Goal: Navigation & Orientation: Find specific page/section

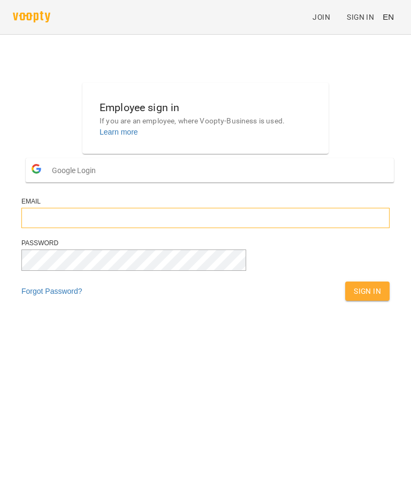
click at [274, 228] on input "email" at bounding box center [205, 218] width 368 height 20
click at [261, 228] on input "email" at bounding box center [205, 218] width 368 height 20
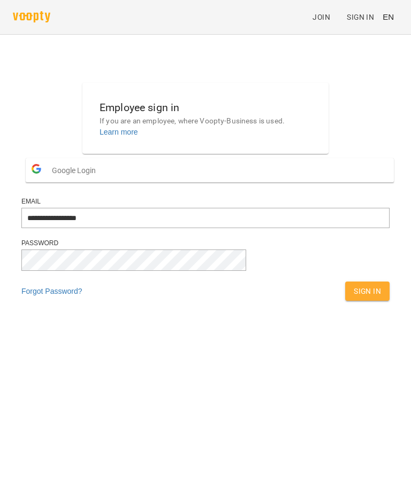
click at [50, 230] on div "**********" at bounding box center [205, 195] width 376 height 232
click at [33, 298] on div "**********" at bounding box center [205, 195] width 376 height 232
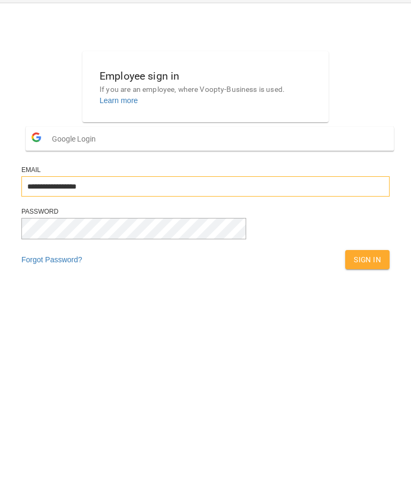
click at [189, 208] on input "**********" at bounding box center [205, 218] width 368 height 20
click at [186, 208] on input "**********" at bounding box center [205, 218] width 368 height 20
type input "*"
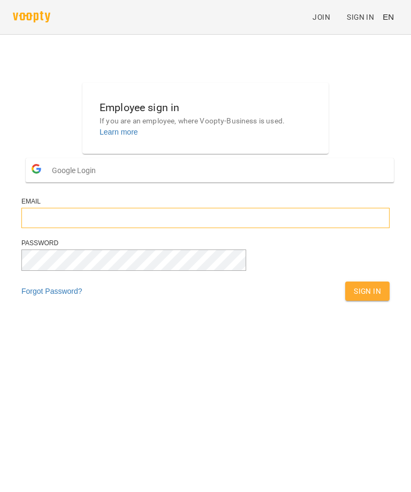
click at [97, 228] on input "email" at bounding box center [205, 218] width 368 height 20
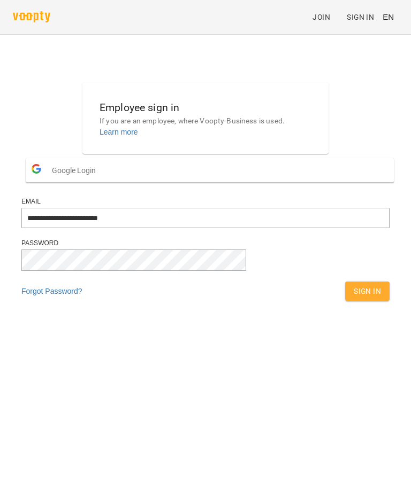
click at [353, 298] on span "Sign In" at bounding box center [366, 291] width 27 height 13
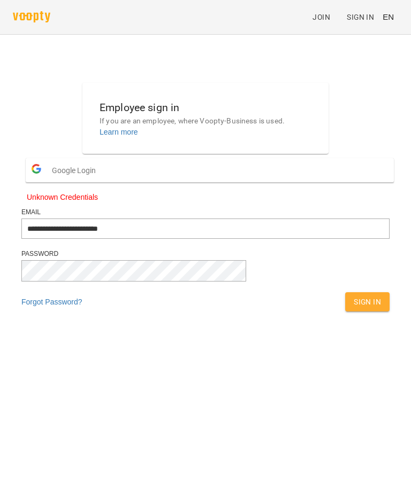
click at [345, 312] on button "Sign In" at bounding box center [367, 302] width 44 height 19
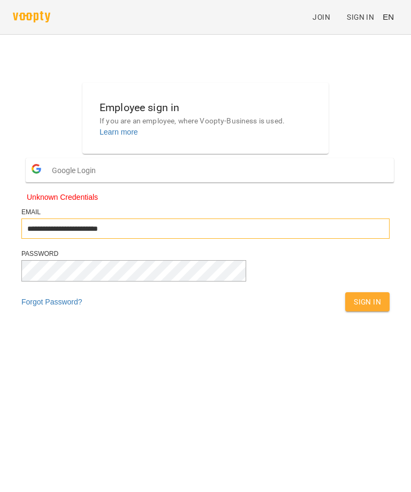
click at [199, 239] on input "**********" at bounding box center [205, 229] width 368 height 20
type input "**********"
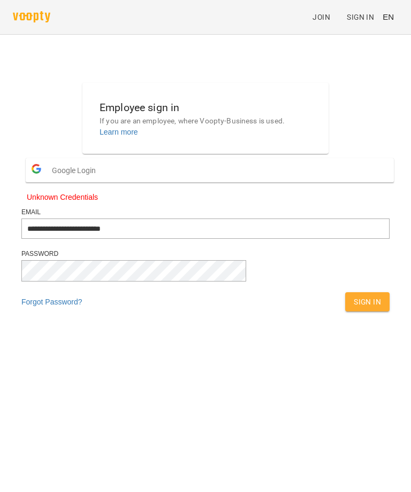
click at [383, 268] on div "**********" at bounding box center [205, 200] width 376 height 243
click at [353, 309] on span "Sign In" at bounding box center [366, 302] width 27 height 13
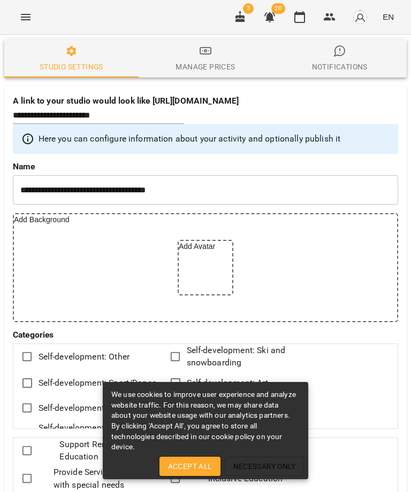
click at [238, 16] on icon "button" at bounding box center [240, 17] width 10 height 12
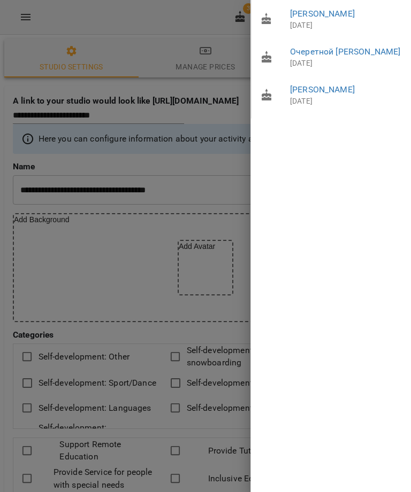
click at [83, 238] on div at bounding box center [205, 246] width 411 height 492
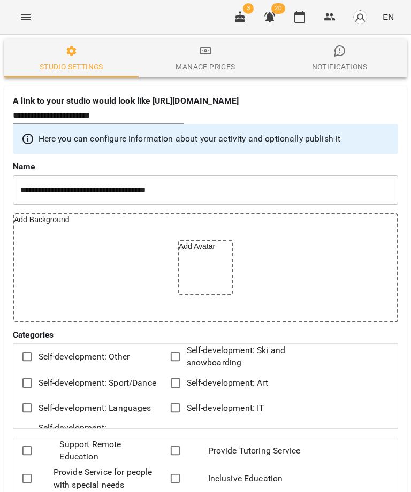
click at [271, 16] on icon "button" at bounding box center [269, 17] width 11 height 10
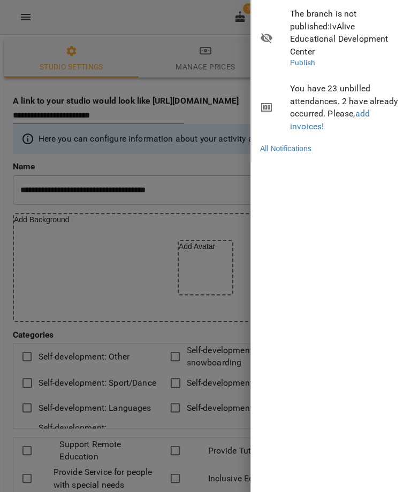
click at [42, 198] on div at bounding box center [205, 246] width 411 height 492
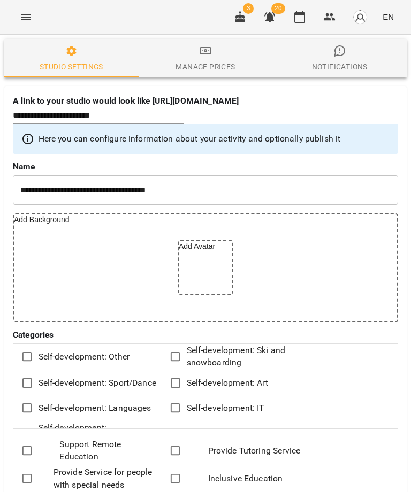
click at [363, 21] on img "button" at bounding box center [359, 17] width 15 height 15
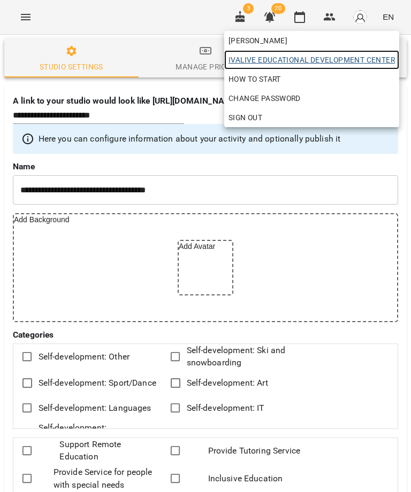
click at [340, 63] on span "IvAlive Educational Development Center" at bounding box center [311, 59] width 166 height 13
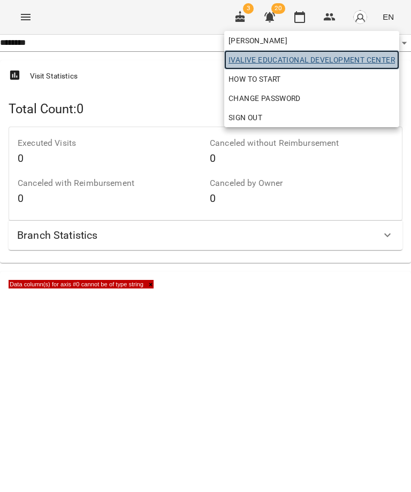
click at [332, 64] on span "IvAlive Educational Development Center" at bounding box center [311, 59] width 166 height 13
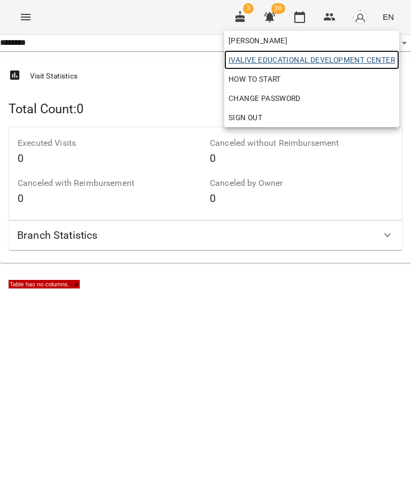
select select "**********"
select select "***"
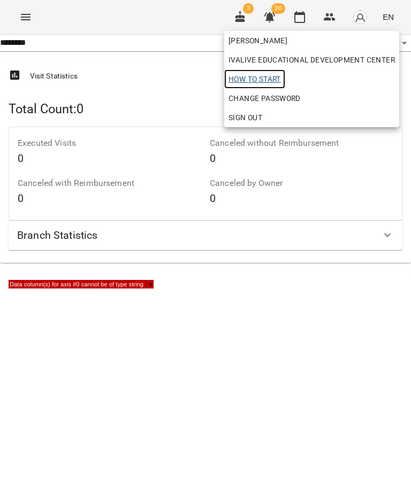
click at [243, 73] on span "How to start" at bounding box center [254, 79] width 52 height 13
click at [301, 350] on div at bounding box center [205, 246] width 411 height 492
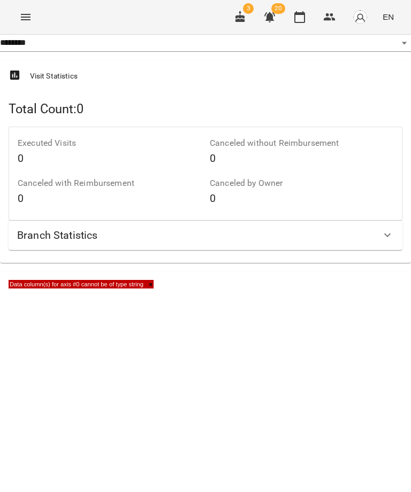
click at [26, 15] on icon "Menu" at bounding box center [26, 17] width 10 height 6
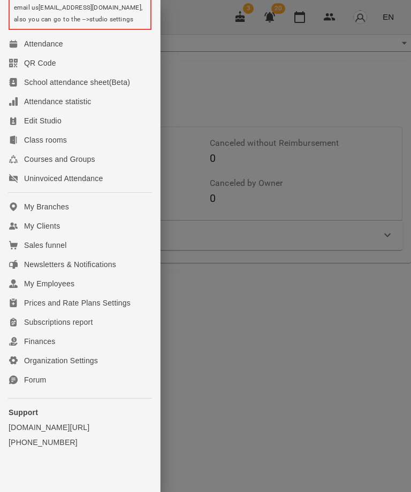
scroll to position [107, 0]
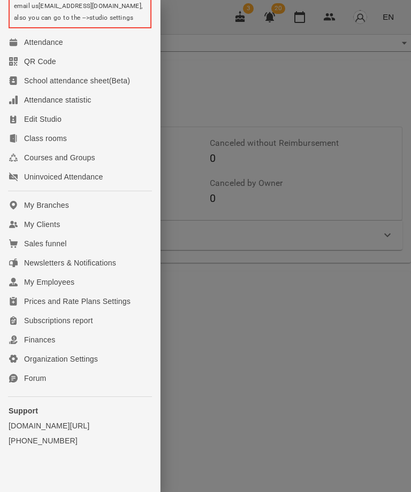
click at [50, 345] on div "Finances" at bounding box center [39, 340] width 31 height 11
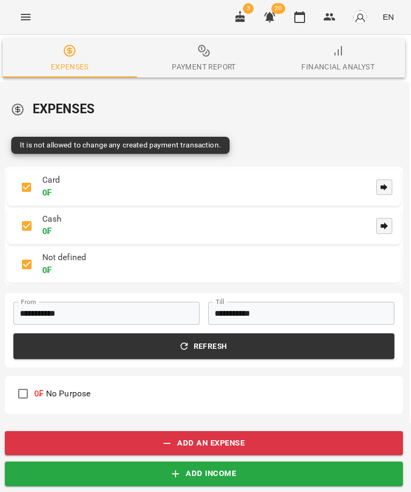
scroll to position [0, 2]
click at [195, 53] on span "Payment Report" at bounding box center [203, 58] width 121 height 29
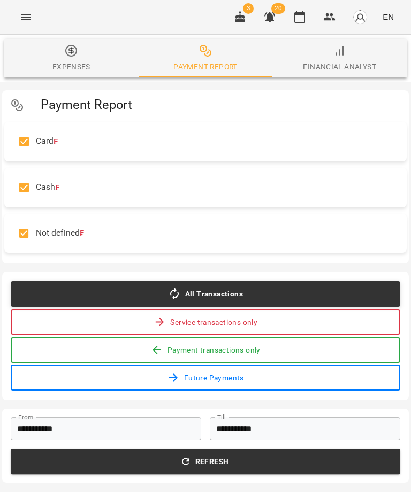
scroll to position [0, 0]
click at [320, 55] on span "Financial Analyst" at bounding box center [339, 58] width 121 height 29
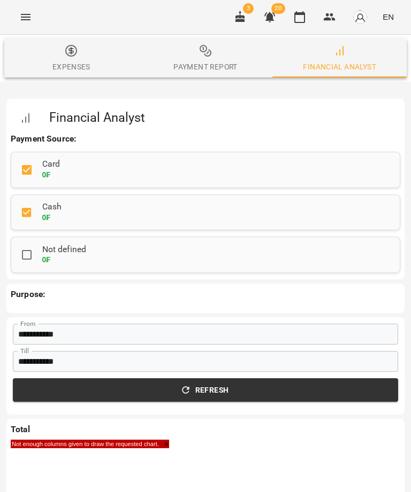
click at [190, 60] on div "Payment Report" at bounding box center [205, 66] width 64 height 13
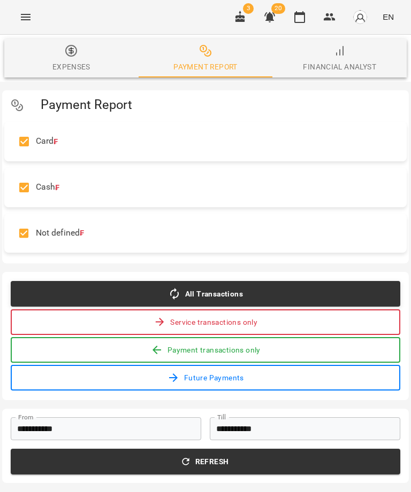
click at [71, 54] on icon "button" at bounding box center [71, 51] width 0 height 6
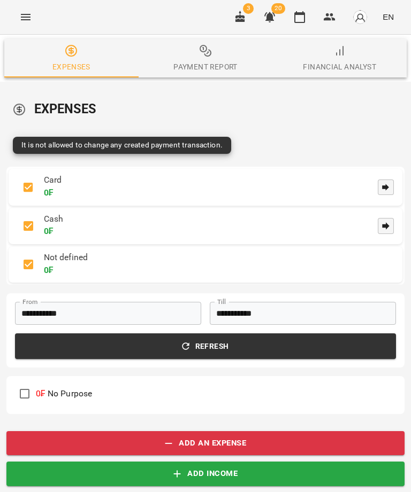
click at [25, 9] on button "Menu" at bounding box center [26, 17] width 26 height 26
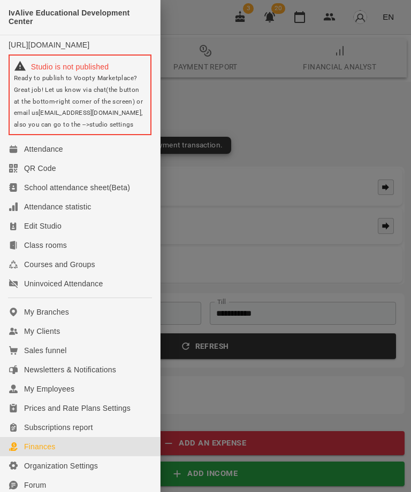
click at [51, 171] on div "QR Code" at bounding box center [40, 168] width 32 height 11
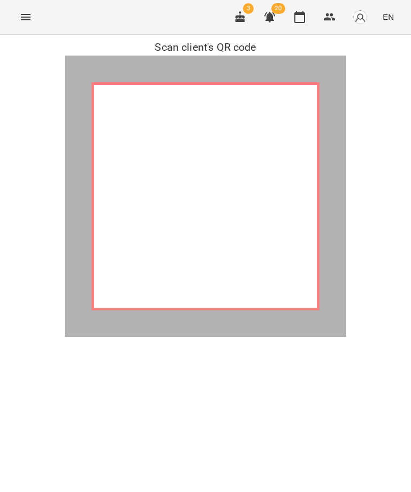
click at [28, 22] on icon "Menu" at bounding box center [25, 17] width 13 height 13
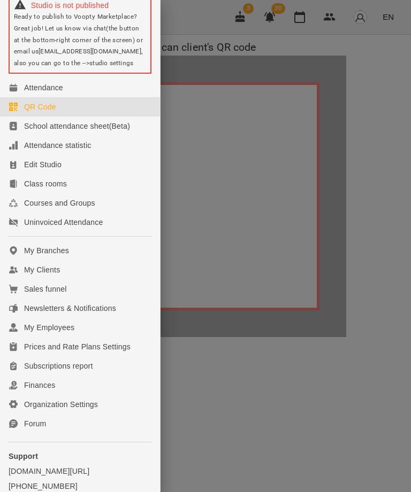
scroll to position [68, 0]
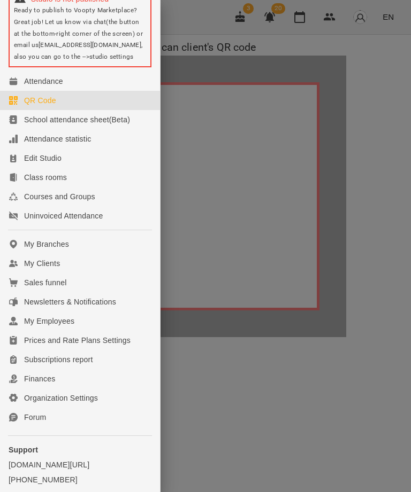
click at [63, 250] on div "My Branches" at bounding box center [46, 244] width 45 height 11
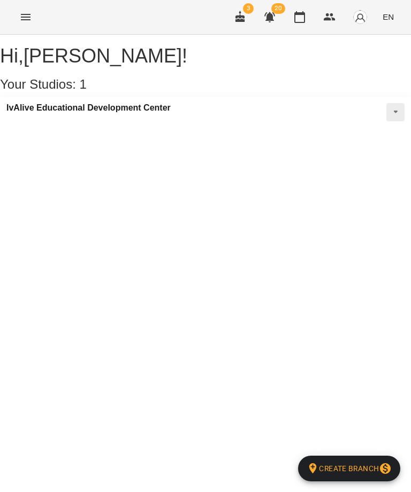
click at [386, 121] on button at bounding box center [395, 112] width 18 height 18
click at [387, 119] on button at bounding box center [395, 112] width 18 height 18
click at [30, 14] on icon "Menu" at bounding box center [25, 17] width 13 height 13
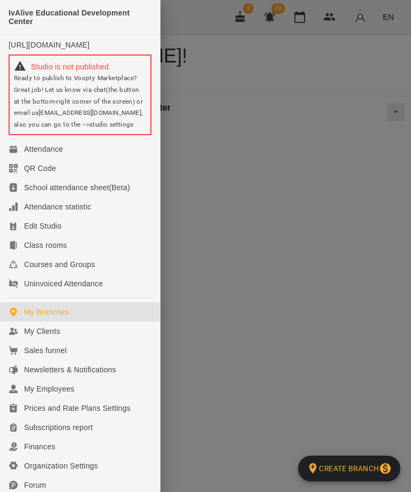
click at [78, 210] on div "Attendance statistic" at bounding box center [57, 207] width 67 height 11
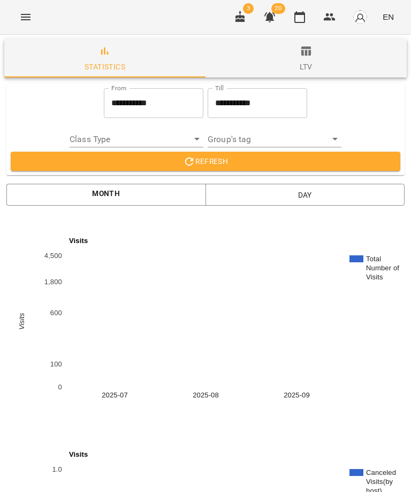
scroll to position [-4, 0]
click at [24, 5] on button "Menu" at bounding box center [26, 17] width 26 height 26
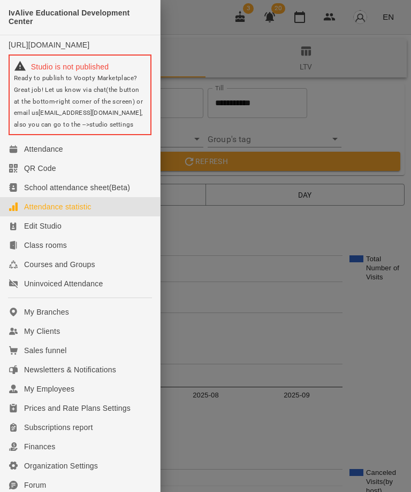
scroll to position [0, 0]
click at [56, 337] on div "My Clients" at bounding box center [42, 331] width 36 height 11
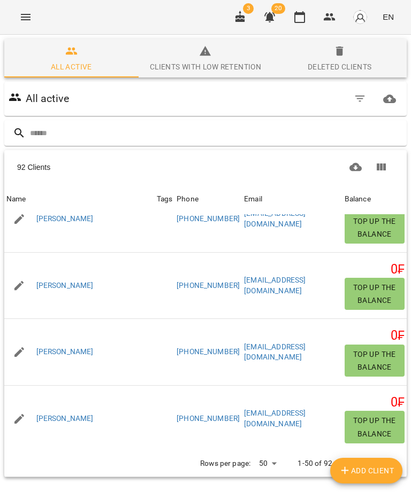
click at [24, 13] on icon "Menu" at bounding box center [25, 17] width 13 height 13
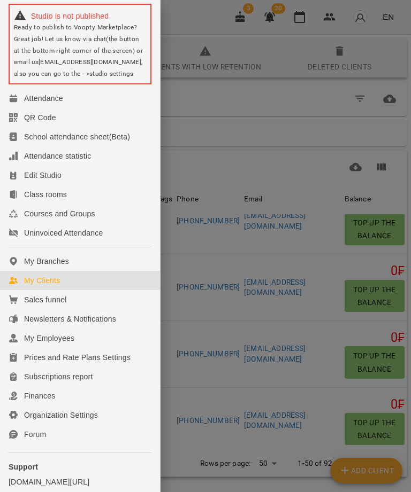
scroll to position [54, 0]
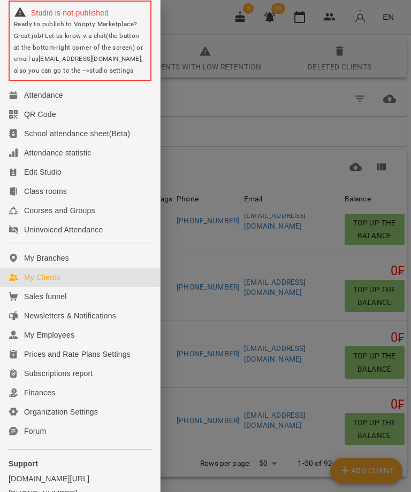
click at [88, 418] on div "Organization Settings" at bounding box center [61, 412] width 74 height 11
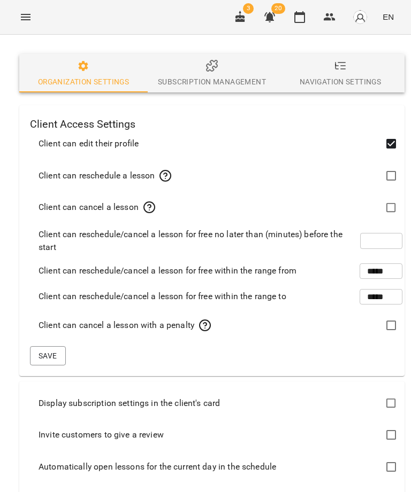
click at [18, 9] on button "Menu" at bounding box center [26, 17] width 26 height 26
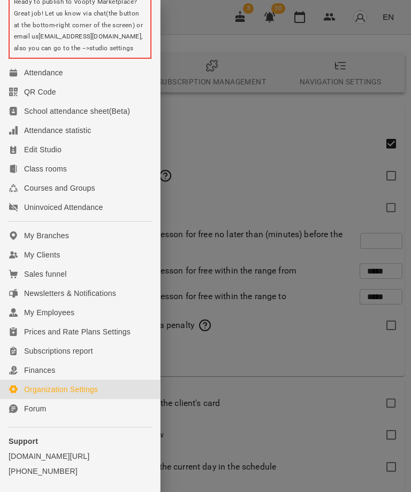
scroll to position [71, 0]
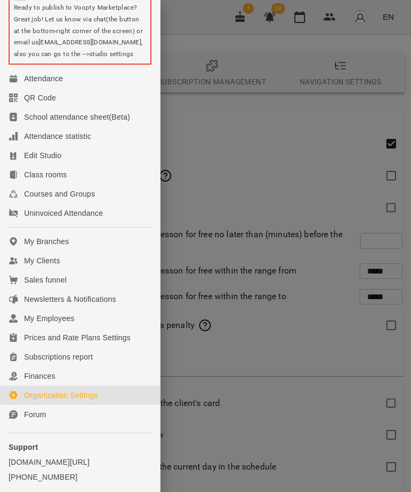
click at [66, 199] on div "Courses and Groups" at bounding box center [59, 194] width 71 height 11
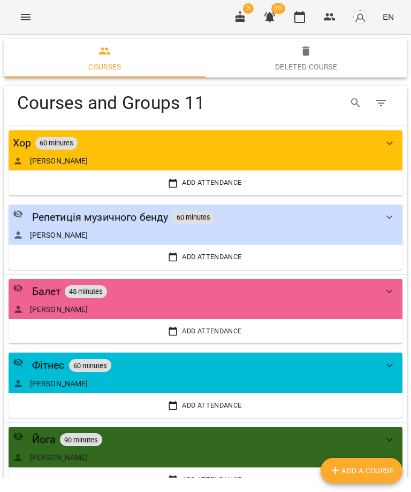
click at [27, 15] on icon "Menu" at bounding box center [26, 17] width 10 height 6
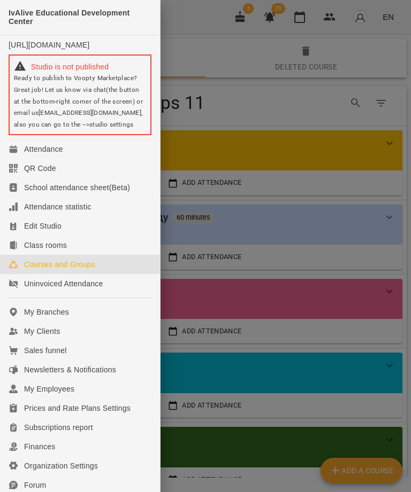
click at [61, 251] on div "Class rooms" at bounding box center [45, 245] width 43 height 11
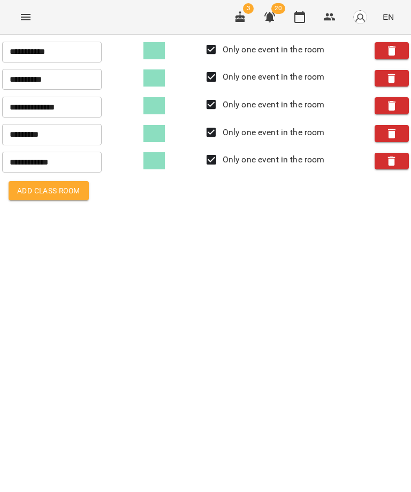
click at [26, 15] on icon "Menu" at bounding box center [26, 17] width 10 height 6
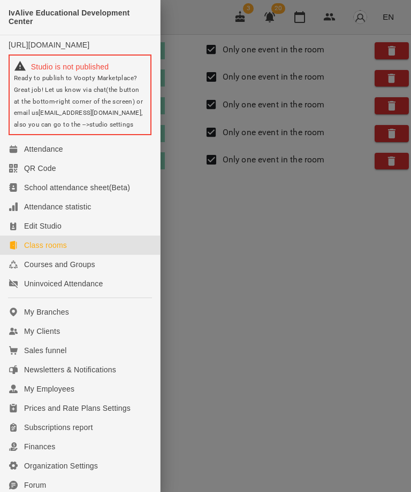
click at [48, 155] on div "Attendance" at bounding box center [43, 149] width 39 height 11
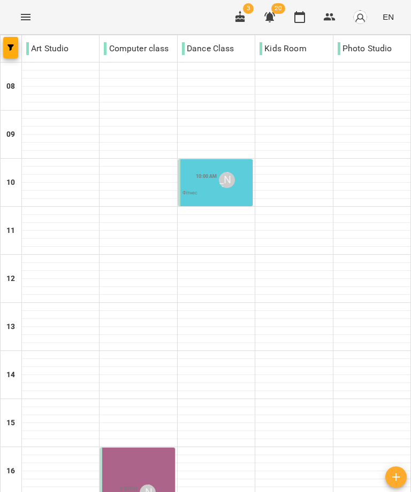
scroll to position [207, 0]
click at [299, 20] on icon "button" at bounding box center [299, 17] width 13 height 13
click at [273, 17] on icon "button" at bounding box center [269, 17] width 11 height 10
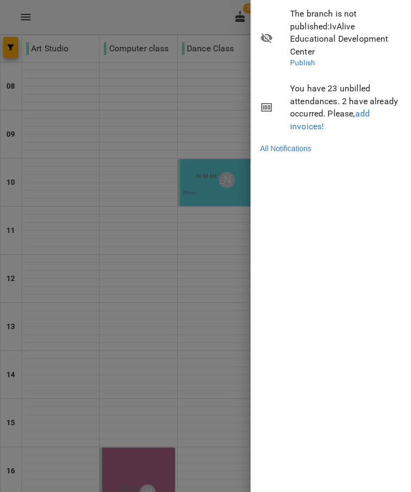
click at [293, 143] on link "All Notifications" at bounding box center [285, 148] width 51 height 11
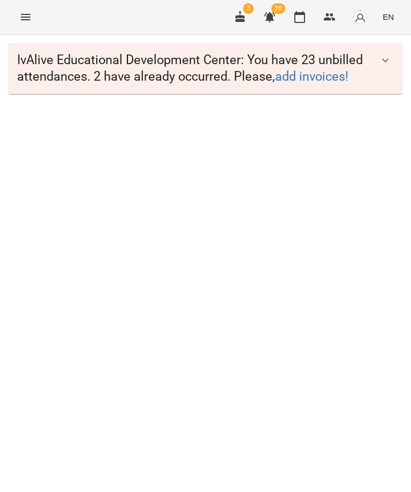
click at [249, 9] on span "3" at bounding box center [248, 8] width 11 height 11
click at [13, 19] on button "Menu" at bounding box center [26, 17] width 26 height 26
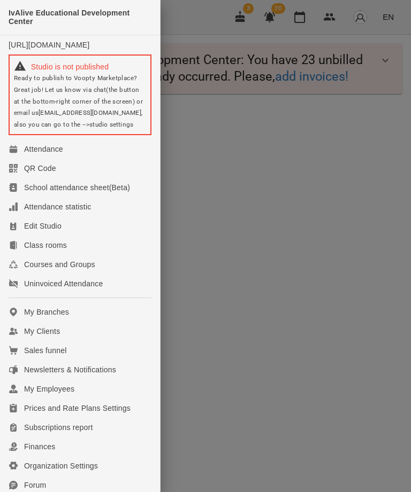
click at [32, 16] on span "IvAlive Educational Development Center" at bounding box center [80, 18] width 143 height 18
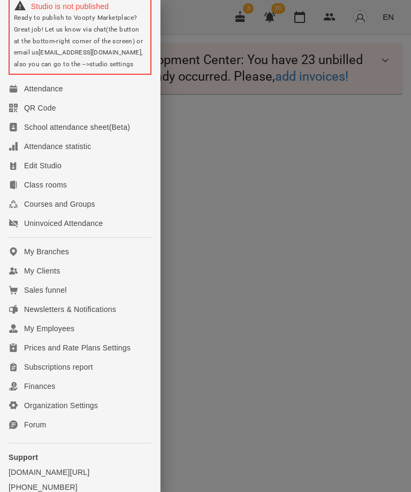
scroll to position [79, 0]
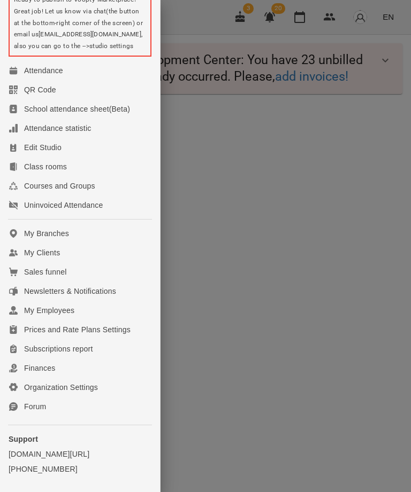
click at [76, 355] on div "Subscriptions report" at bounding box center [58, 349] width 69 height 11
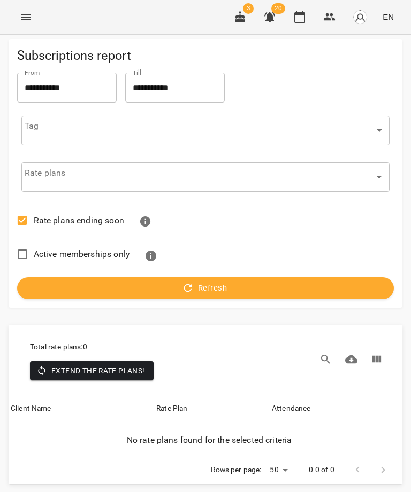
scroll to position [11, 0]
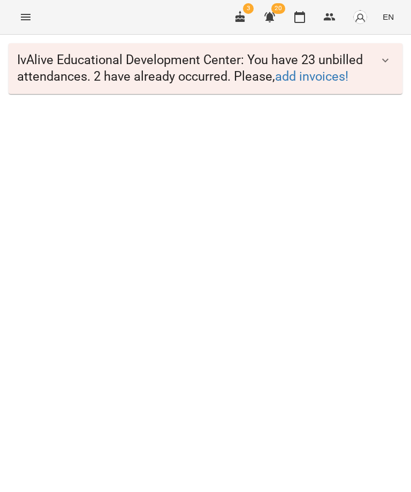
click at [21, 19] on icon "Menu" at bounding box center [26, 17] width 10 height 6
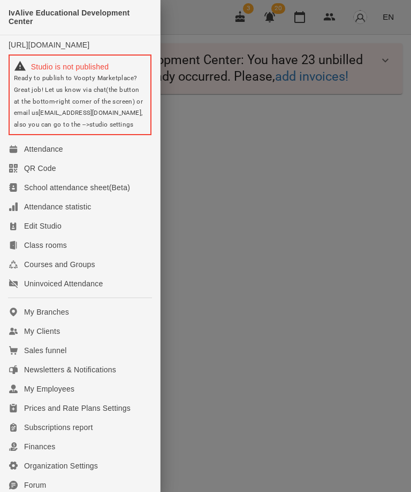
click at [63, 395] on div "My Employees" at bounding box center [49, 389] width 50 height 11
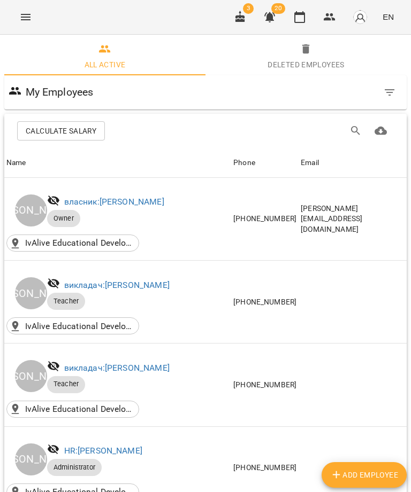
scroll to position [1216, 0]
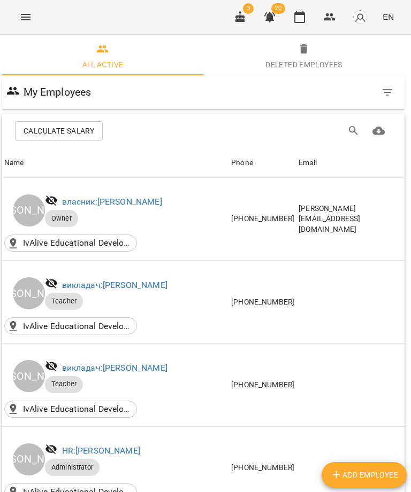
click at [27, 18] on icon "Menu" at bounding box center [25, 17] width 13 height 13
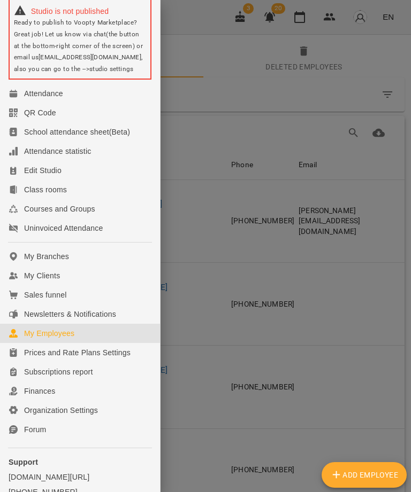
scroll to position [0, 2]
click at [69, 416] on div "Organization Settings" at bounding box center [61, 410] width 74 height 11
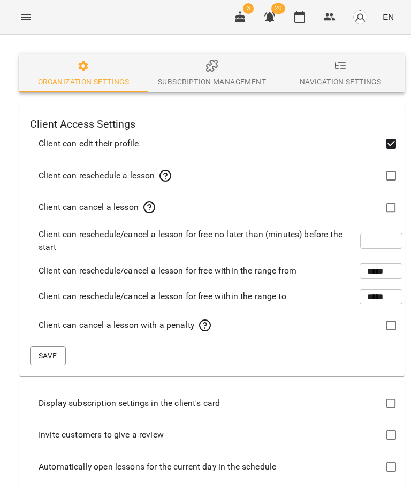
click at [191, 71] on span "Subscription management" at bounding box center [212, 73] width 116 height 29
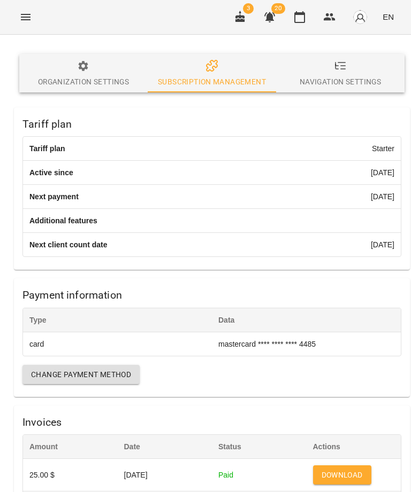
click at [314, 74] on span "Navigation Settings" at bounding box center [340, 73] width 116 height 29
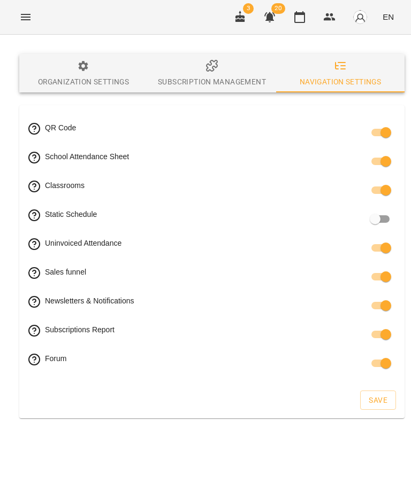
click at [192, 73] on span "Subscription management" at bounding box center [212, 73] width 116 height 29
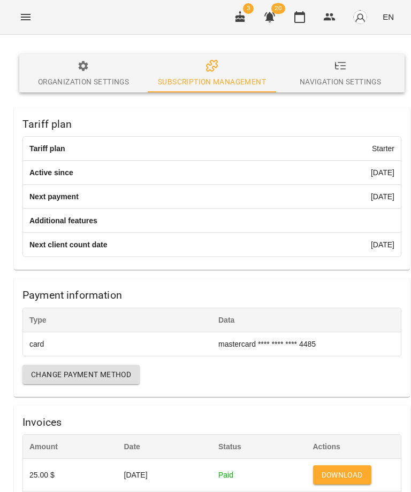
click at [88, 76] on div "Organization Settings" at bounding box center [83, 81] width 91 height 13
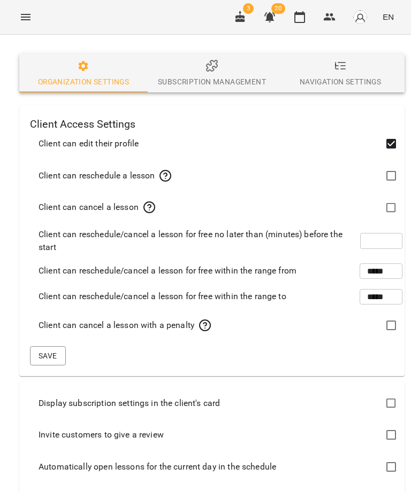
click at [193, 74] on span "Subscription management" at bounding box center [212, 73] width 116 height 29
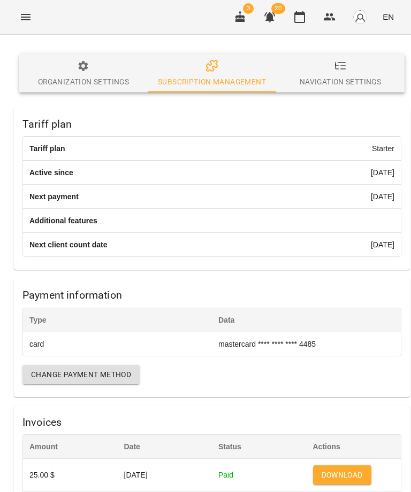
scroll to position [100, 0]
